Goal: Task Accomplishment & Management: Manage account settings

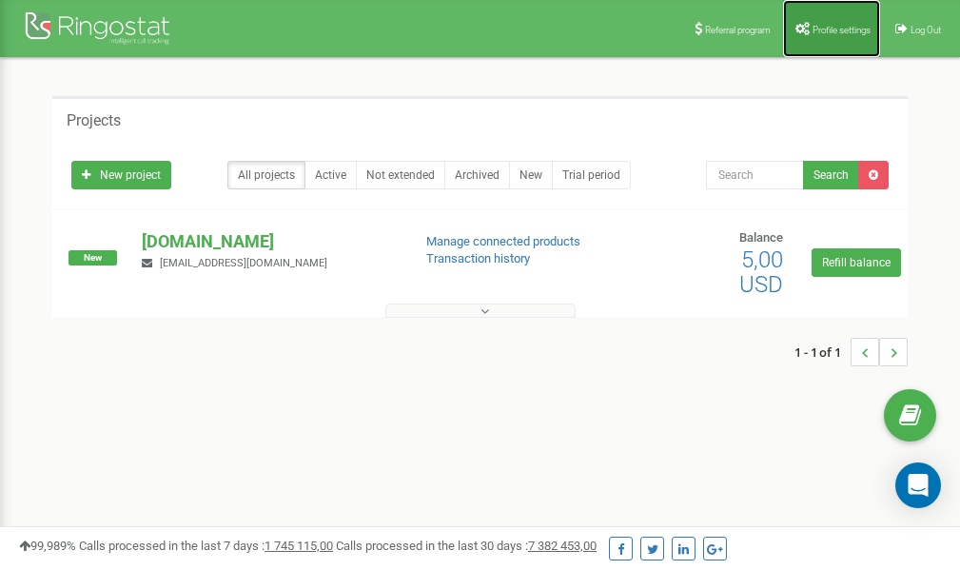
click at [811, 38] on link "Profile settings" at bounding box center [831, 28] width 97 height 57
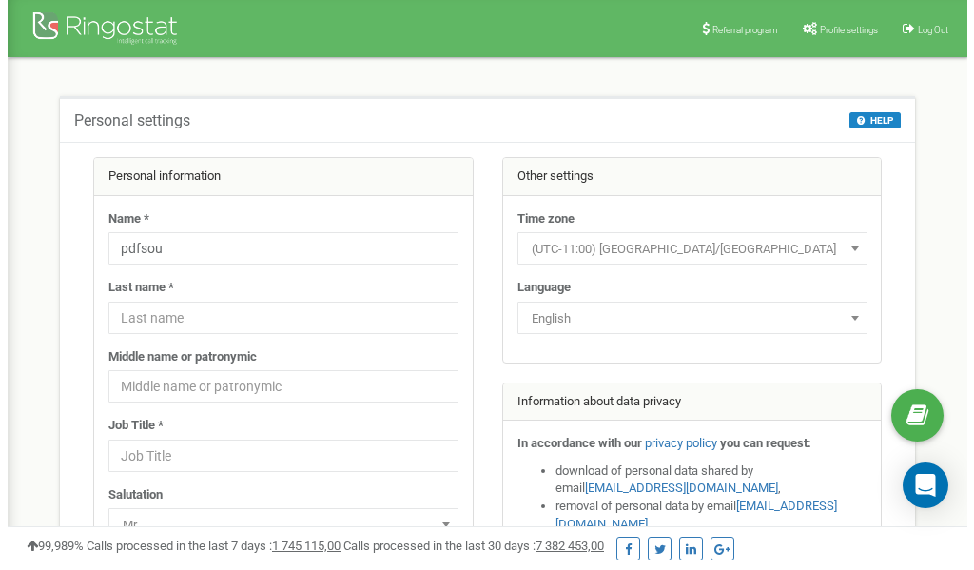
scroll to position [95, 0]
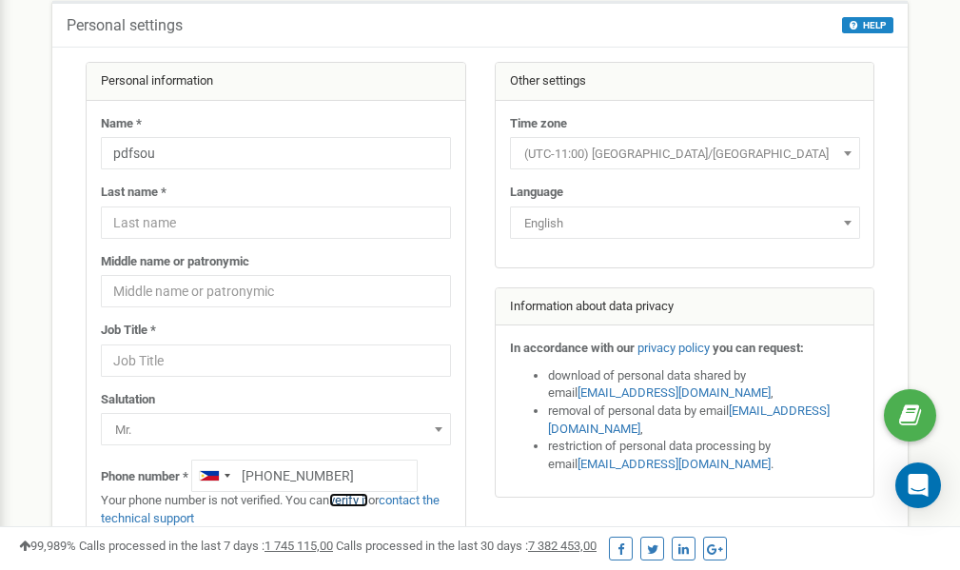
click at [359, 497] on link "verify it" at bounding box center [348, 500] width 39 height 14
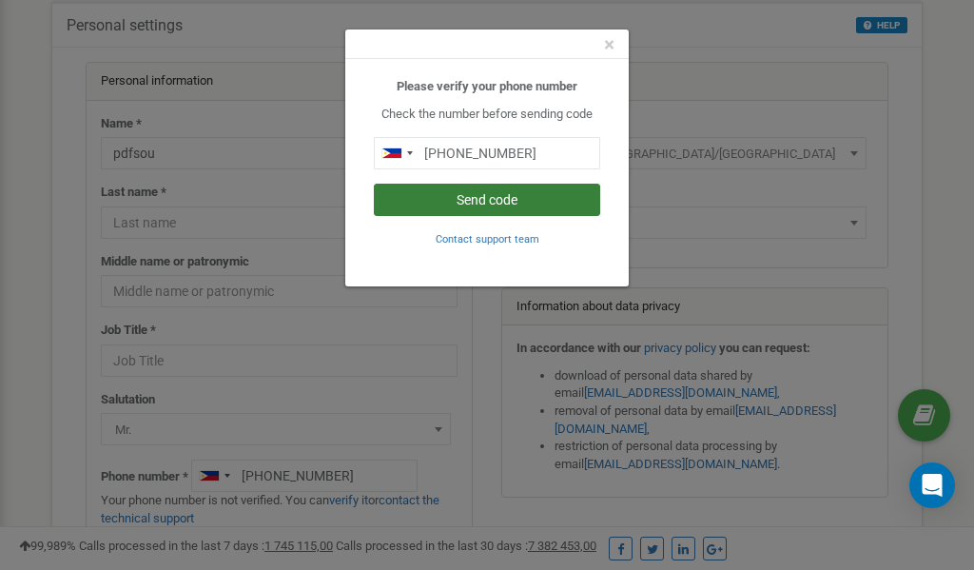
click at [460, 193] on button "Send code" at bounding box center [487, 200] width 226 height 32
